Goal: Task Accomplishment & Management: Manage account settings

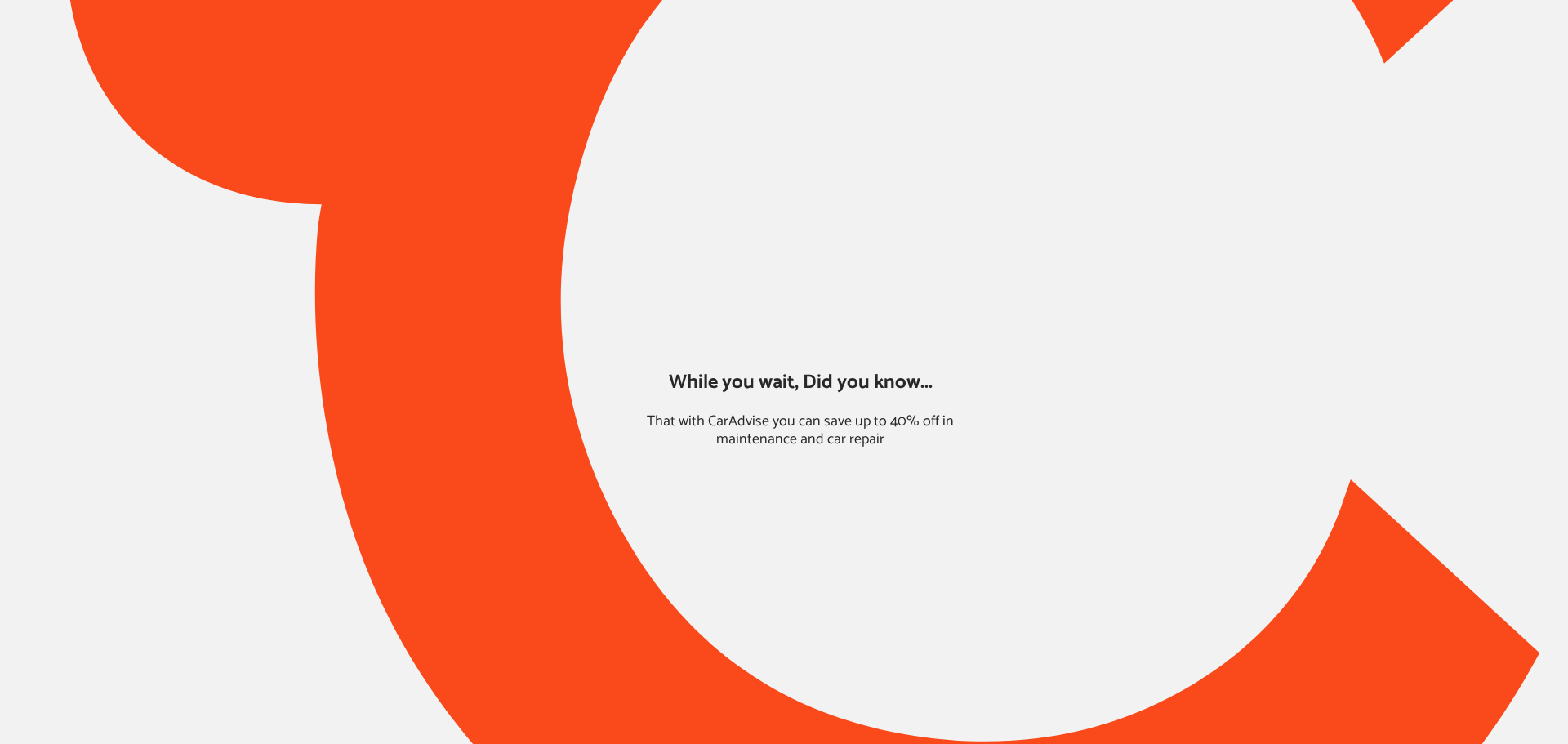
type input "*****"
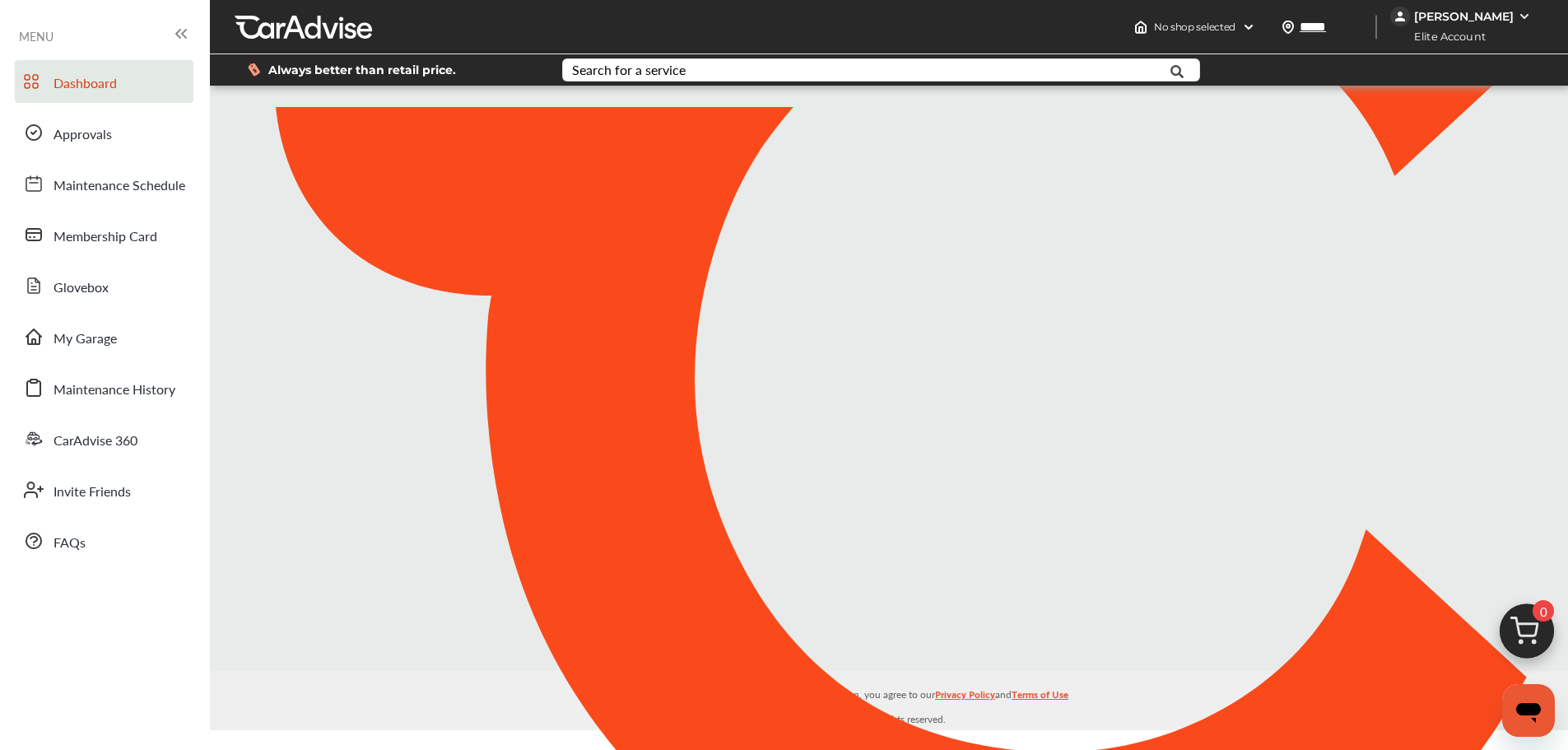
click at [1492, 22] on div "[PERSON_NAME]" at bounding box center [1464, 17] width 100 height 15
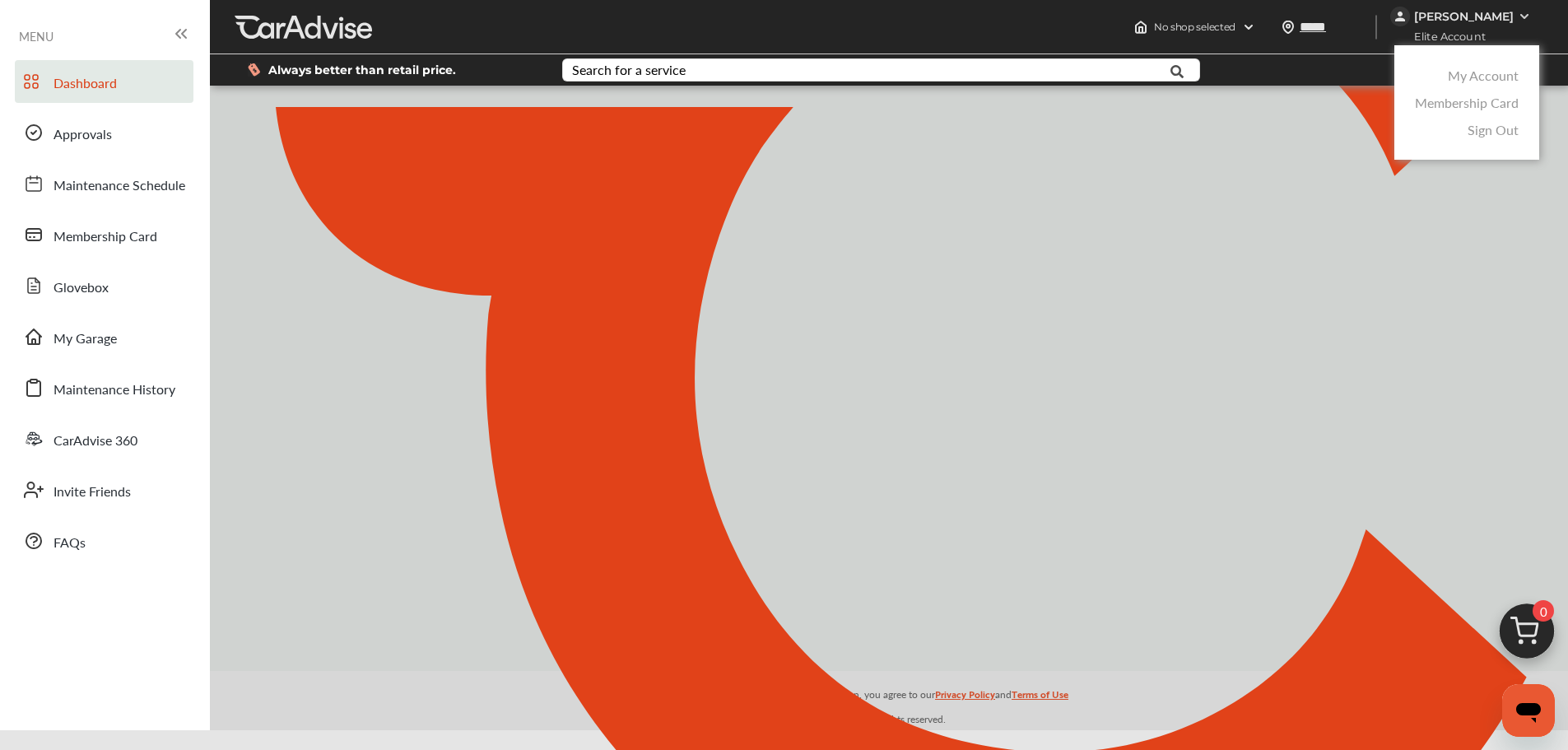
click at [1487, 72] on link "My Account" at bounding box center [1483, 75] width 71 height 19
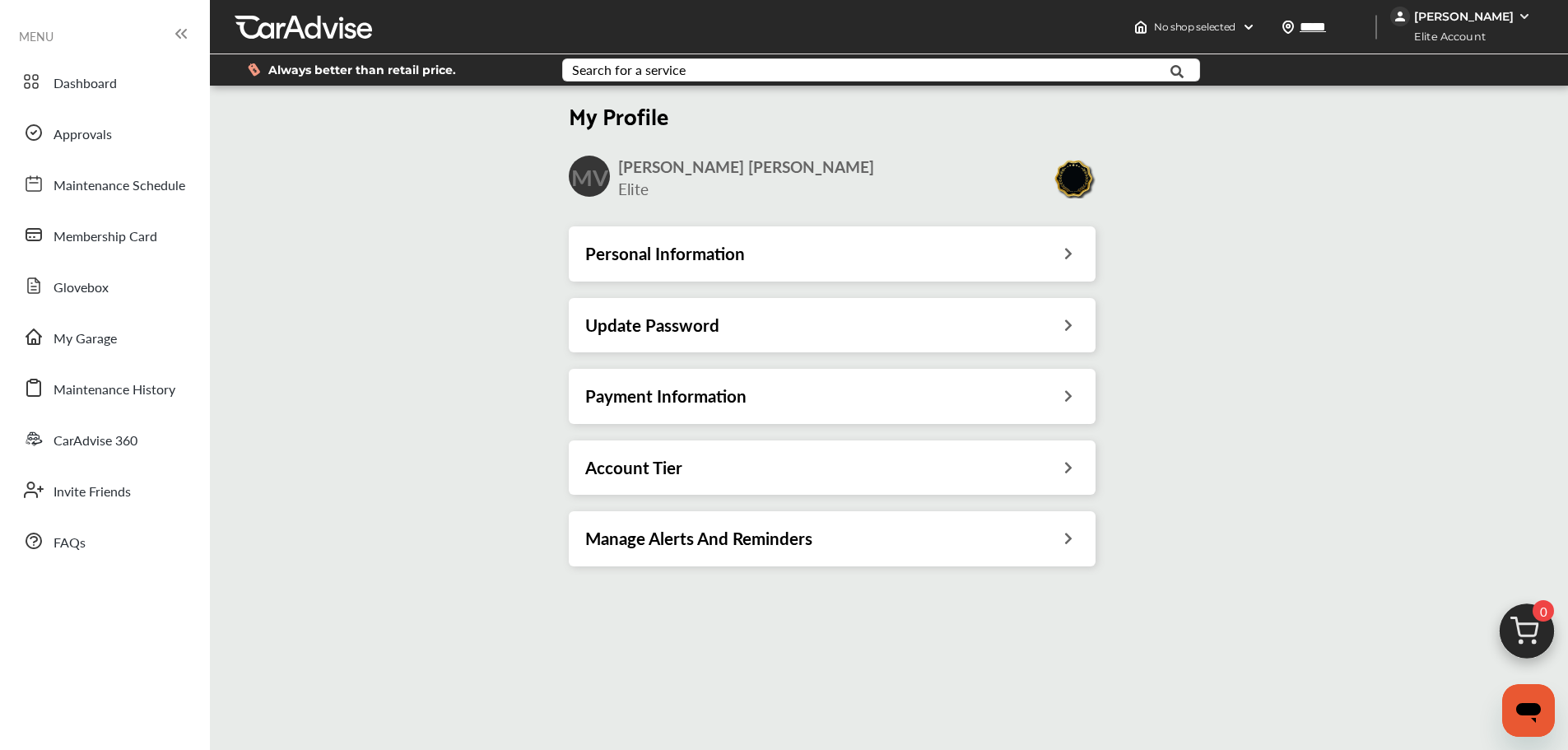
click at [1060, 469] on div "Account Tier" at bounding box center [831, 468] width 494 height 22
